Goal: Navigation & Orientation: Find specific page/section

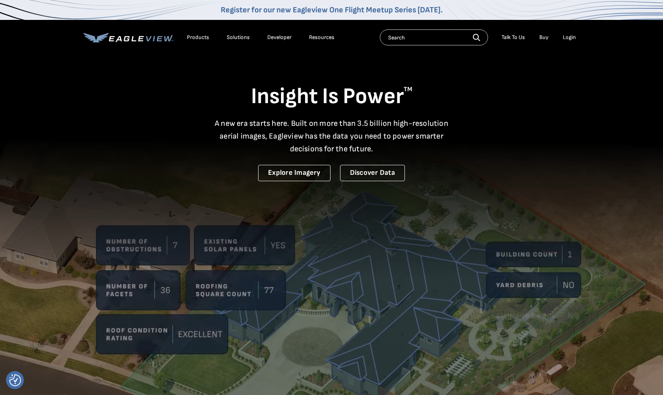
click at [569, 37] on div "Login" at bounding box center [569, 37] width 13 height 7
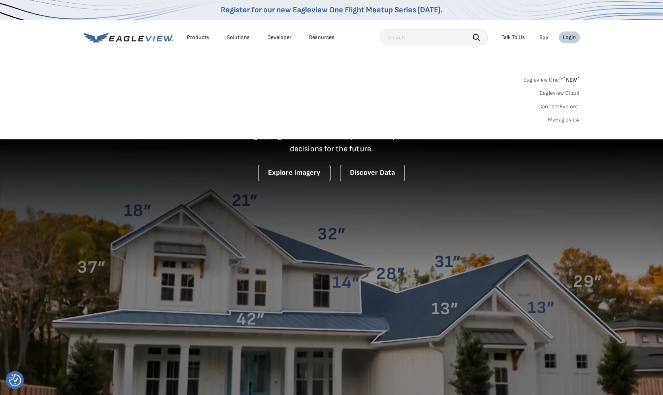
click at [569, 37] on div "Login" at bounding box center [569, 37] width 13 height 7
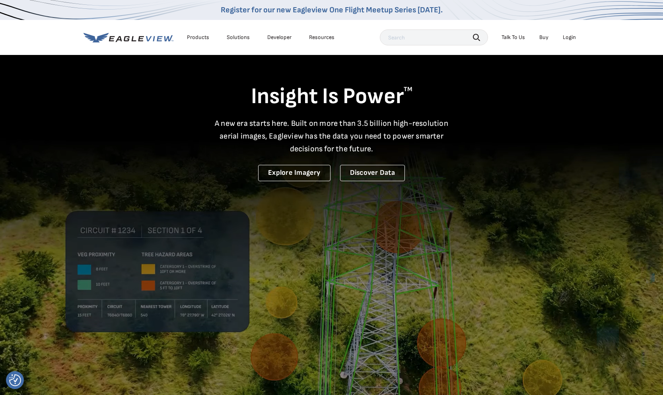
click at [569, 37] on div "Login" at bounding box center [569, 37] width 13 height 7
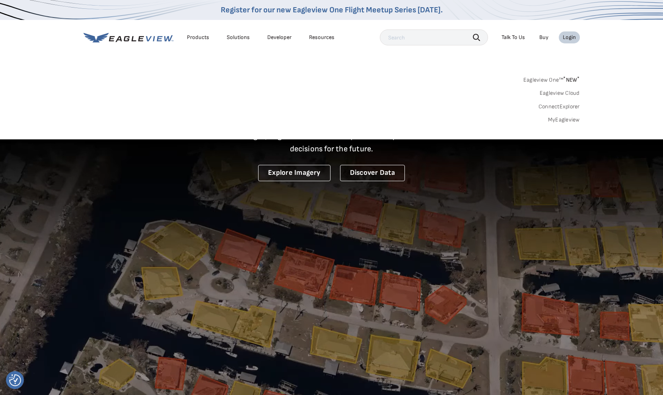
click at [555, 117] on link "MyEagleview" at bounding box center [564, 119] width 32 height 7
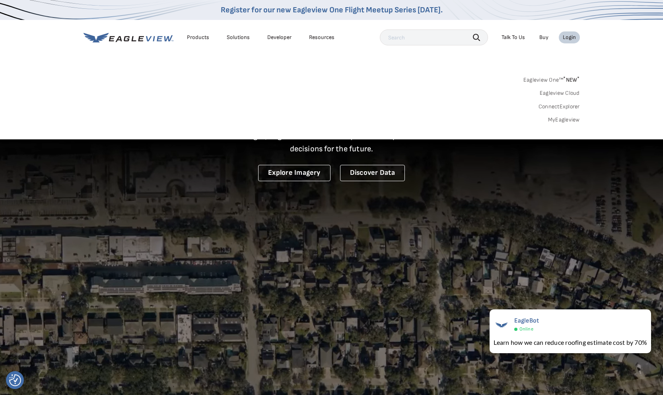
click at [567, 119] on link "MyEagleview" at bounding box center [564, 119] width 32 height 7
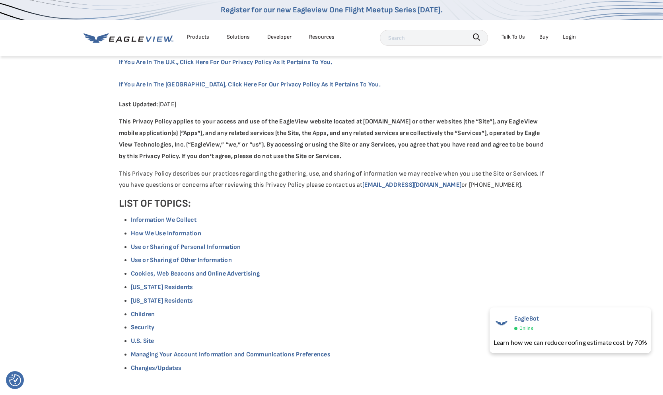
click at [237, 36] on div "Solutions" at bounding box center [238, 37] width 23 height 10
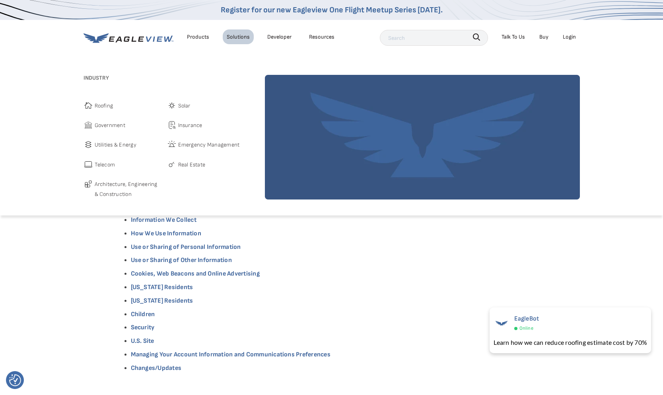
click at [200, 36] on div "Products" at bounding box center [198, 37] width 22 height 10
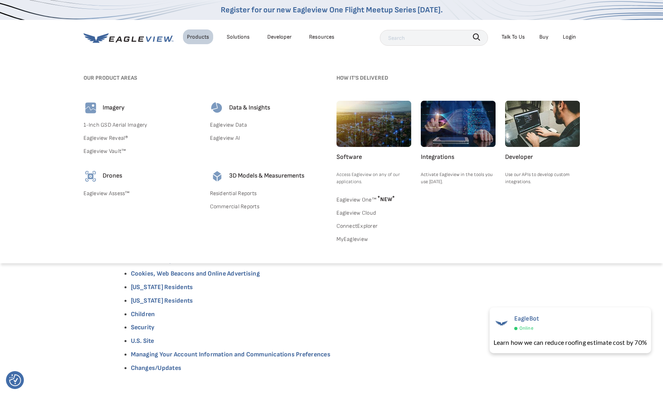
click at [230, 123] on link "Eagleview Data" at bounding box center [268, 125] width 117 height 10
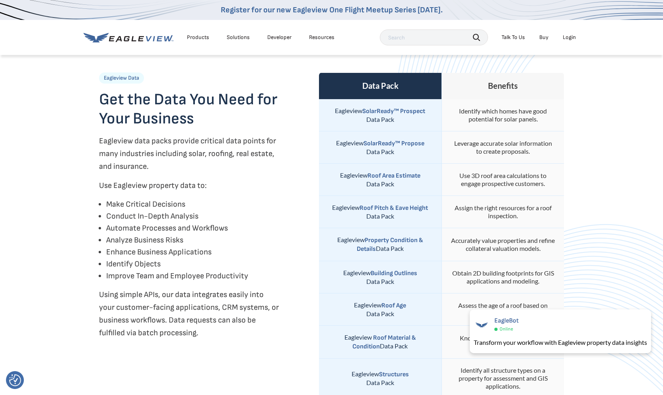
scroll to position [257, 0]
